Goal: Task Accomplishment & Management: Use online tool/utility

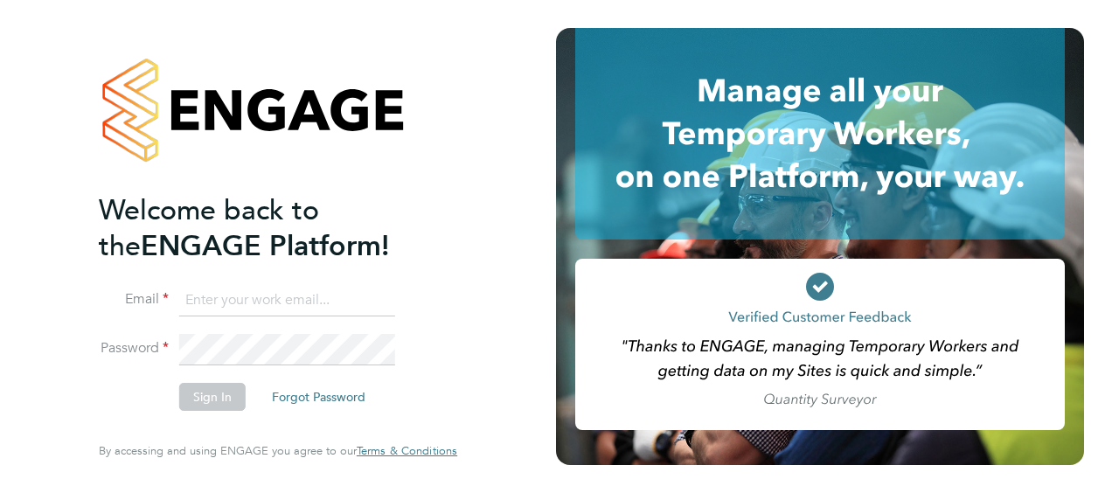
type input "[EMAIL_ADDRESS][DOMAIN_NAME]"
click at [196, 404] on button "Sign In" at bounding box center [212, 397] width 66 height 28
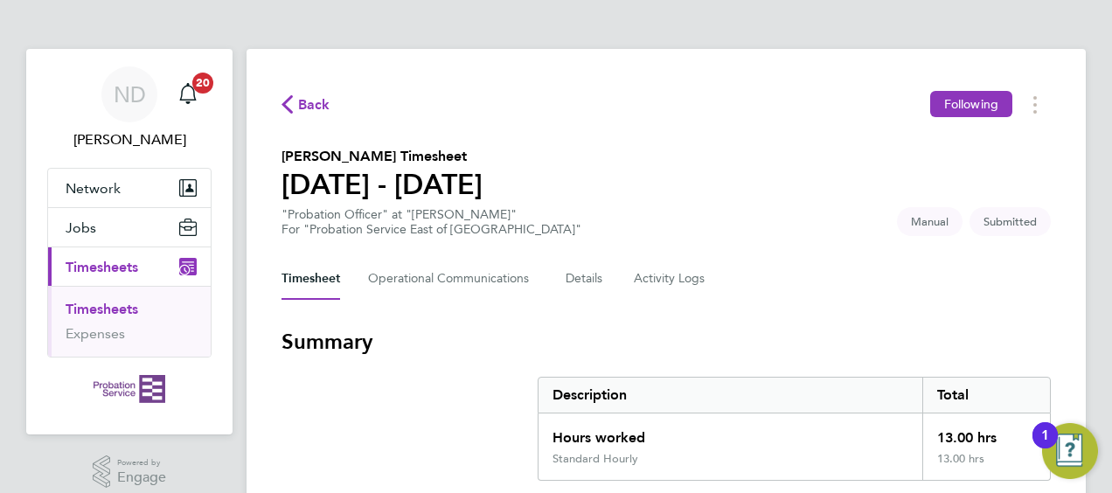
click at [789, 164] on section "[PERSON_NAME] Timesheet [DATE] - [DATE] "Probation Officer" at "[PERSON_NAME]" …" at bounding box center [667, 191] width 770 height 91
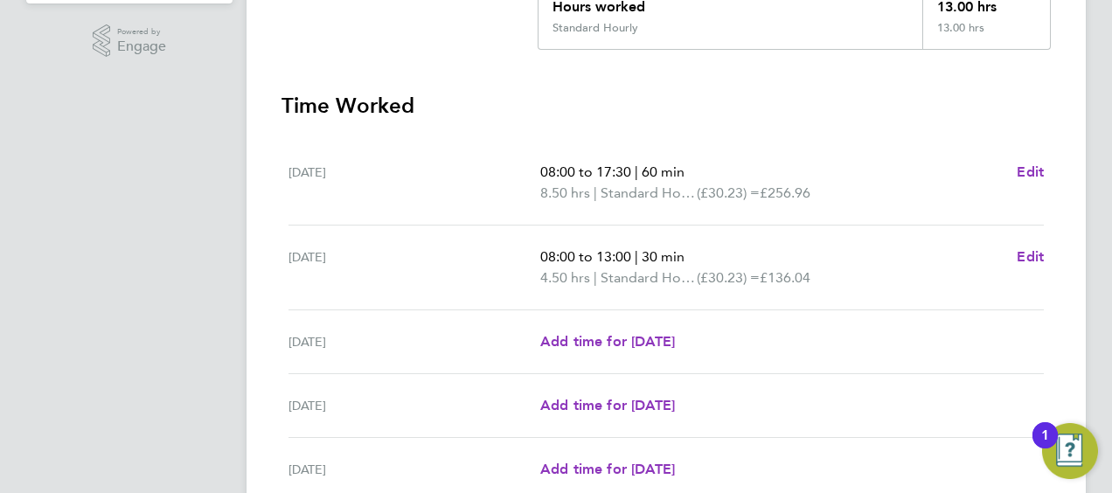
scroll to position [718, 0]
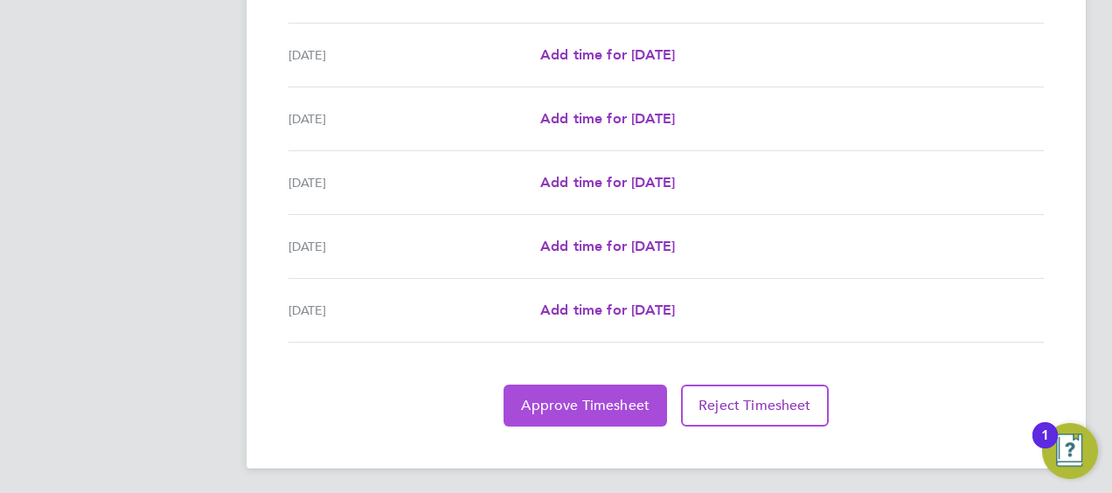
click at [589, 397] on span "Approve Timesheet" at bounding box center [585, 405] width 129 height 17
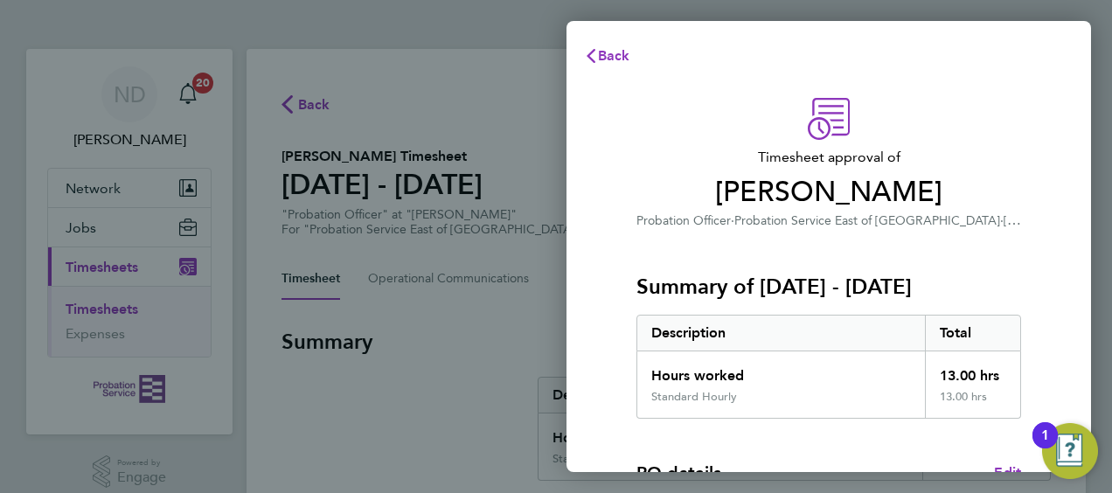
click at [952, 229] on p "Probation Officer · Probation Service East of [GEOGRAPHIC_DATA] · [PERSON_NAME]" at bounding box center [829, 220] width 385 height 21
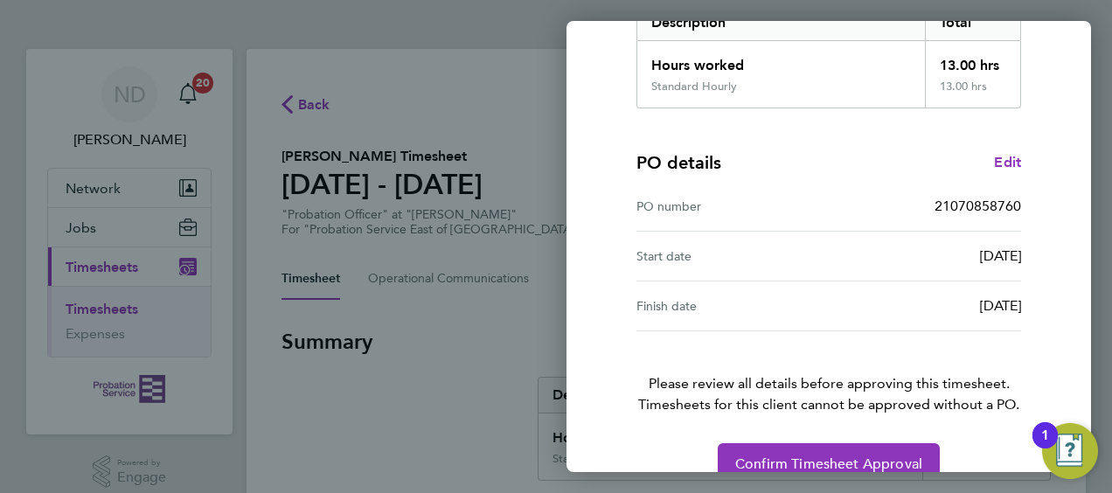
scroll to position [343, 0]
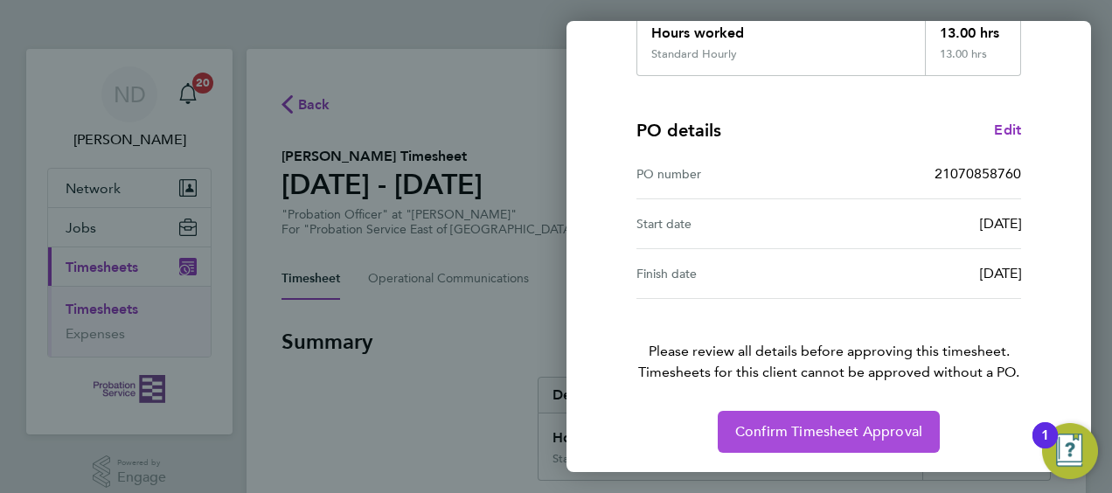
click at [859, 420] on button "Confirm Timesheet Approval" at bounding box center [829, 432] width 222 height 42
